Goal: Navigation & Orientation: Find specific page/section

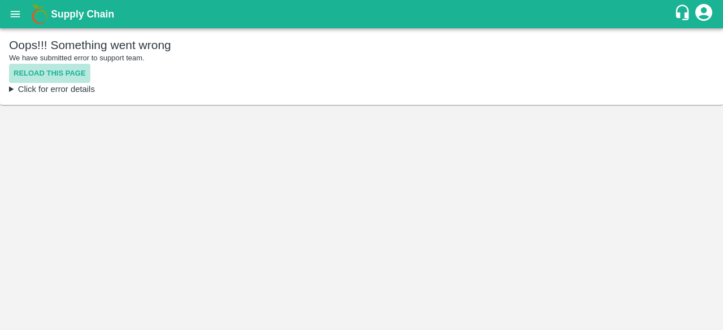
click at [53, 74] on button "Reload this page" at bounding box center [49, 74] width 81 height 20
click at [42, 74] on button "Reload this page" at bounding box center [49, 74] width 81 height 20
click at [55, 81] on button "Reload this page" at bounding box center [49, 74] width 81 height 20
click at [59, 77] on button "Reload this page" at bounding box center [49, 74] width 81 height 20
click at [34, 69] on button "Reload this page" at bounding box center [49, 74] width 81 height 20
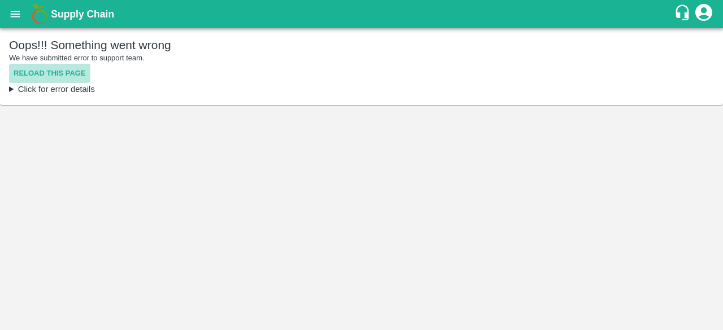
click at [64, 68] on button "Reload this page" at bounding box center [49, 74] width 81 height 20
click at [263, 171] on main "Oops!!! Something went wrong We have submitted error to support team. Reload th…" at bounding box center [361, 179] width 723 height 302
click at [63, 75] on button "Reload this page" at bounding box center [49, 74] width 81 height 20
click at [48, 72] on button "Reload this page" at bounding box center [49, 74] width 81 height 20
click at [56, 72] on button "Reload this page" at bounding box center [49, 74] width 81 height 20
